Goal: Find specific page/section: Find specific page/section

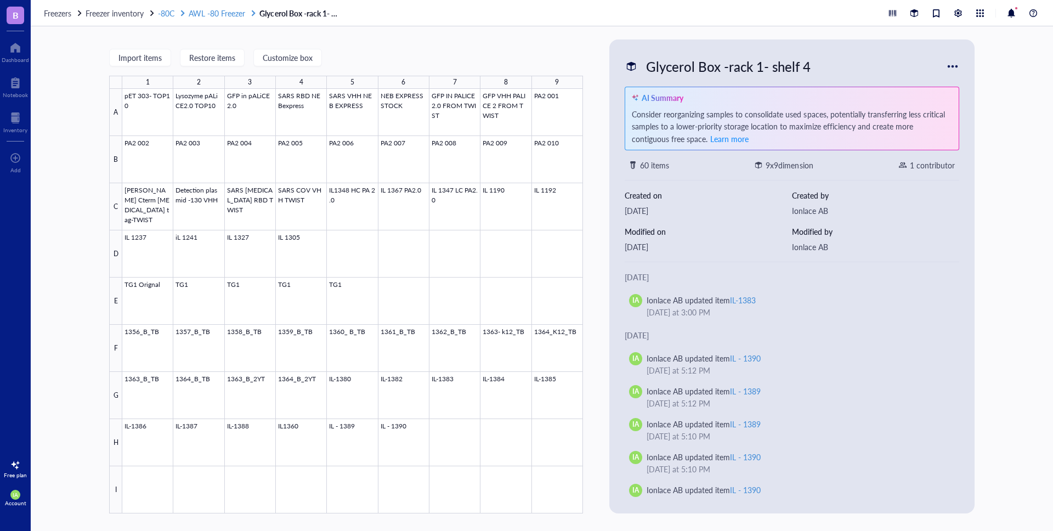
click at [163, 10] on span "-80C" at bounding box center [166, 13] width 16 height 11
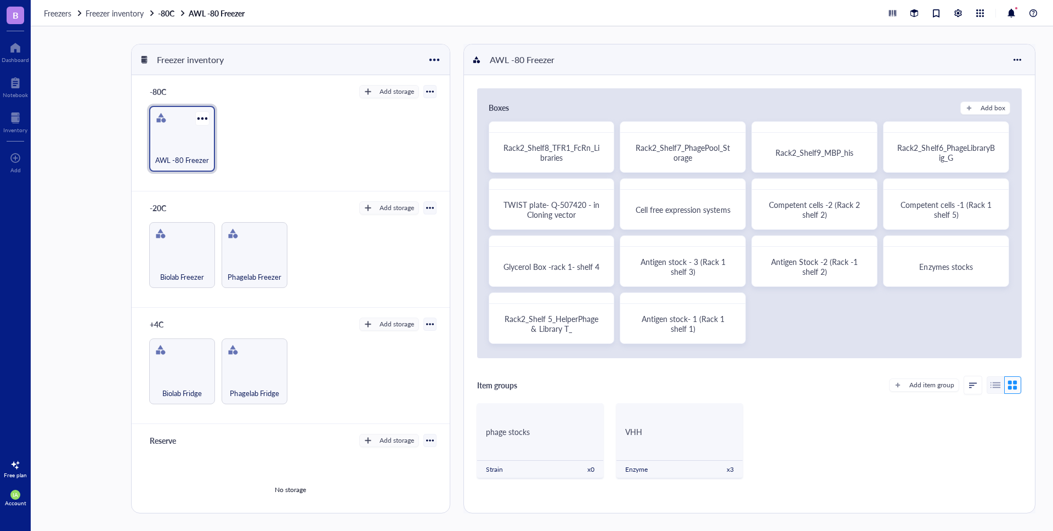
click at [183, 155] on span "AWL -80 Freezer" at bounding box center [182, 160] width 54 height 12
click at [837, 213] on div "Competent cells -2 (Rack 2 shelf 2)" at bounding box center [815, 210] width 98 height 20
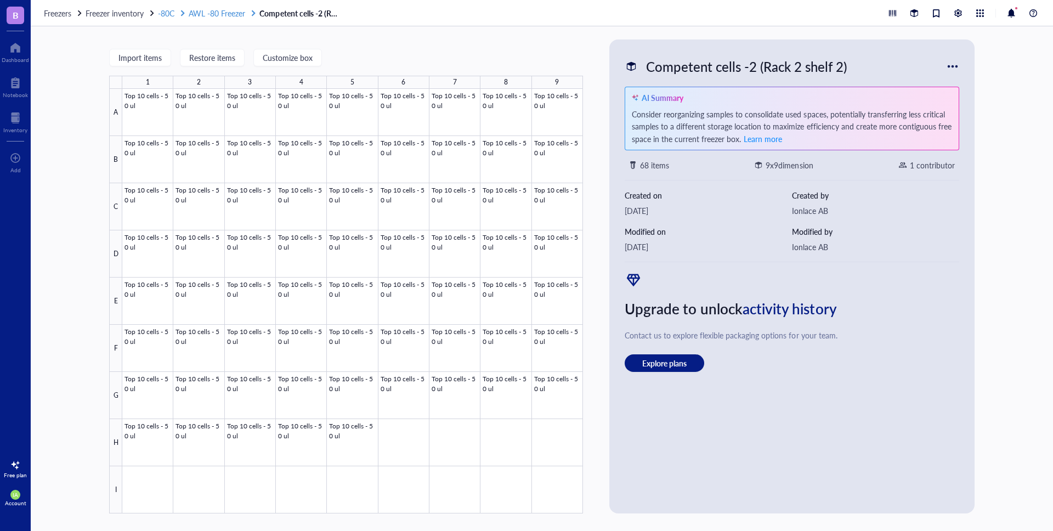
click at [213, 16] on span "AWL -80 Freezer" at bounding box center [217, 13] width 57 height 11
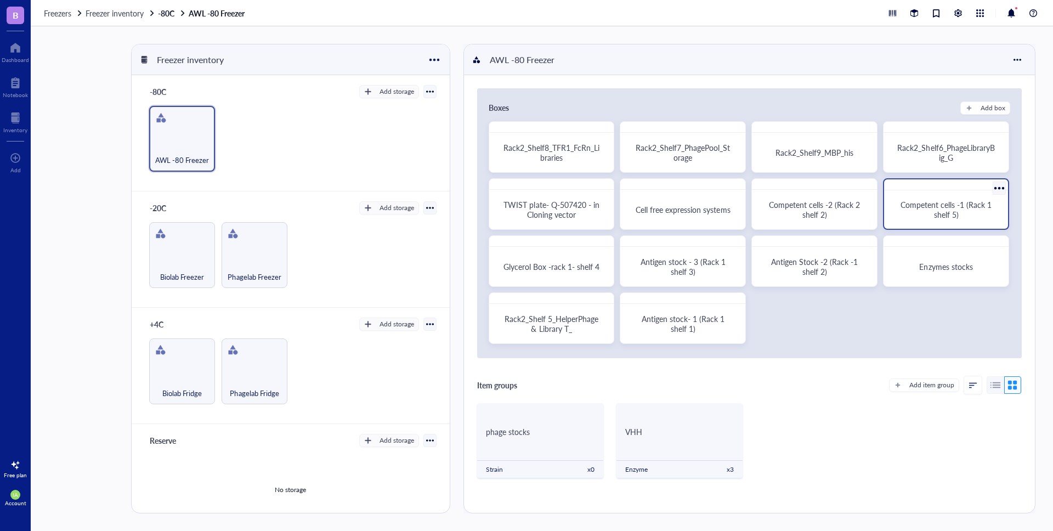
click at [954, 215] on span "Competent cells -1 (Rack 1 shelf 5)" at bounding box center [947, 209] width 93 height 21
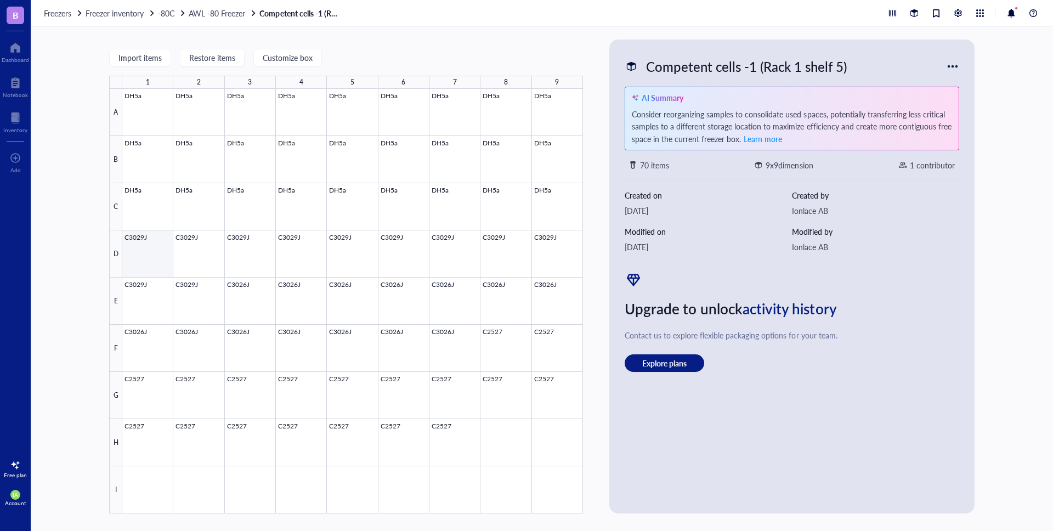
click at [163, 249] on div at bounding box center [352, 301] width 461 height 425
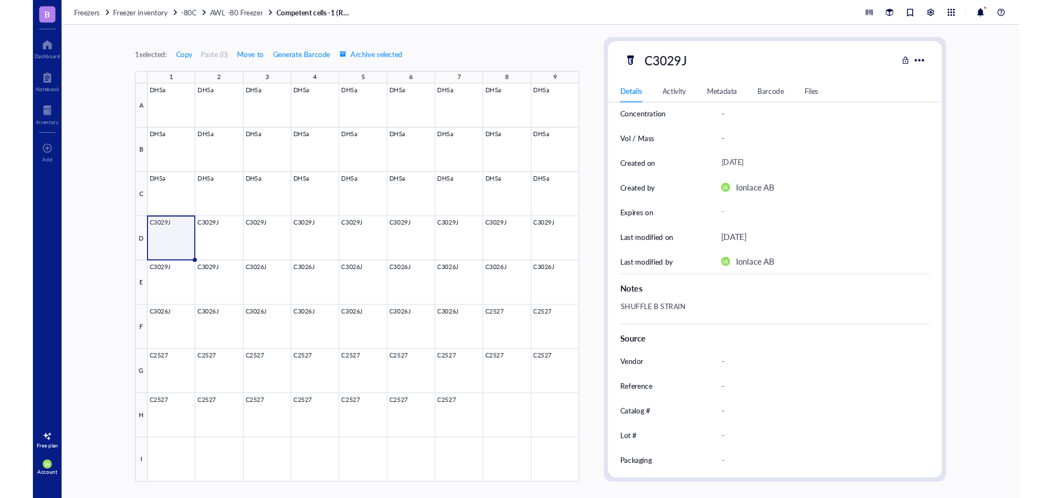
scroll to position [93, 0]
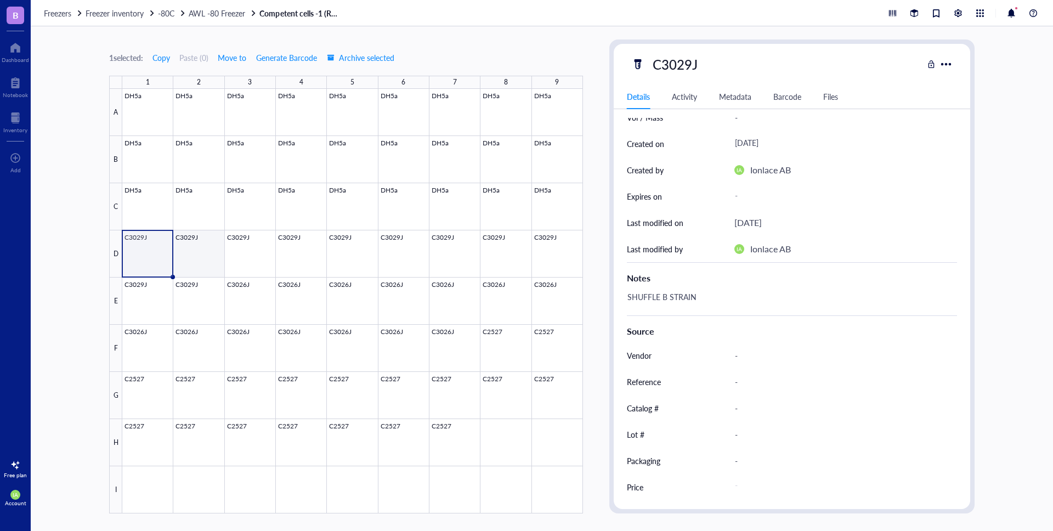
click at [202, 257] on div at bounding box center [352, 301] width 461 height 425
